Goal: Navigation & Orientation: Find specific page/section

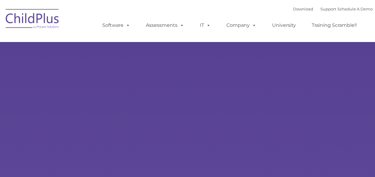
select select "MEDIUM"
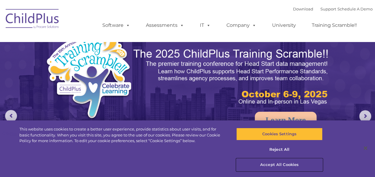
click at [281, 165] on button "Accept All Cookies" at bounding box center [279, 165] width 86 height 13
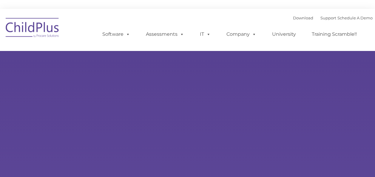
type input ""
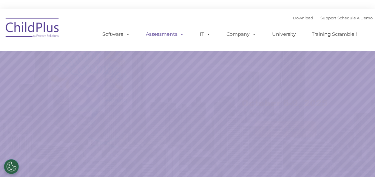
select select "MEDIUM"
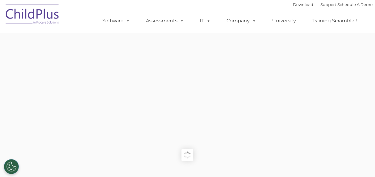
type input ""
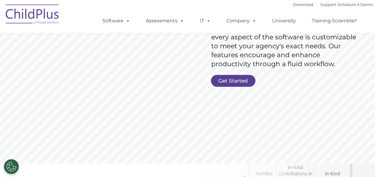
scroll to position [131, 0]
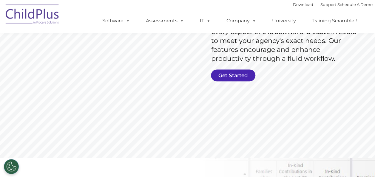
click at [244, 70] on link "Get Started" at bounding box center [233, 76] width 44 height 12
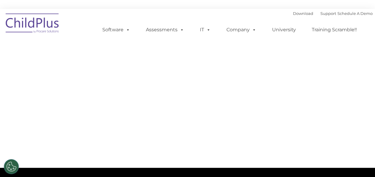
select select "MEDIUM"
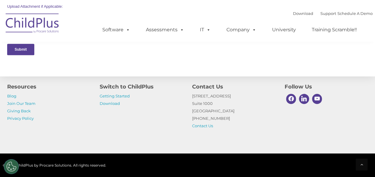
scroll to position [349, 0]
